Goal: Go to known website: Access a specific website the user already knows

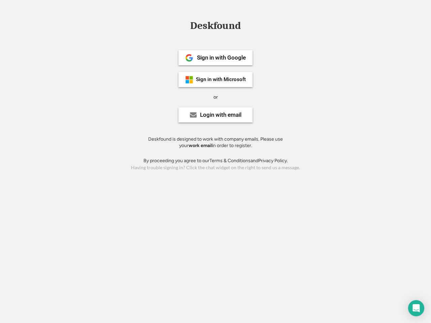
click at [215, 96] on div "or" at bounding box center [215, 97] width 4 height 7
click at [215, 27] on div "Deskfound" at bounding box center [215, 26] width 57 height 10
click at [184, 26] on div "Deskfound" at bounding box center [215, 27] width 431 height 13
click at [215, 27] on div "Deskfound" at bounding box center [215, 26] width 57 height 10
click at [215, 97] on div "or" at bounding box center [215, 97] width 4 height 7
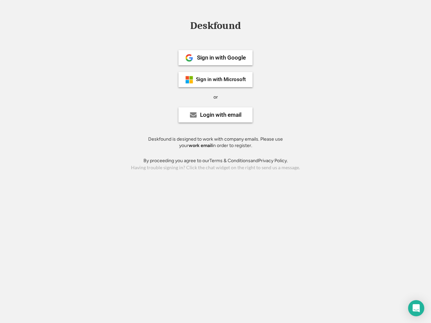
click at [215, 58] on div "Sign in with Google" at bounding box center [221, 58] width 49 height 6
click at [221, 58] on div "Sign in with Google" at bounding box center [221, 58] width 49 height 6
click at [189, 58] on img at bounding box center [189, 58] width 8 height 8
click at [215, 79] on div "Sign in with Microsoft" at bounding box center [221, 79] width 50 height 5
click at [221, 79] on div "Sign in with Microsoft" at bounding box center [221, 79] width 50 height 5
